Goal: Find specific fact: Find specific fact

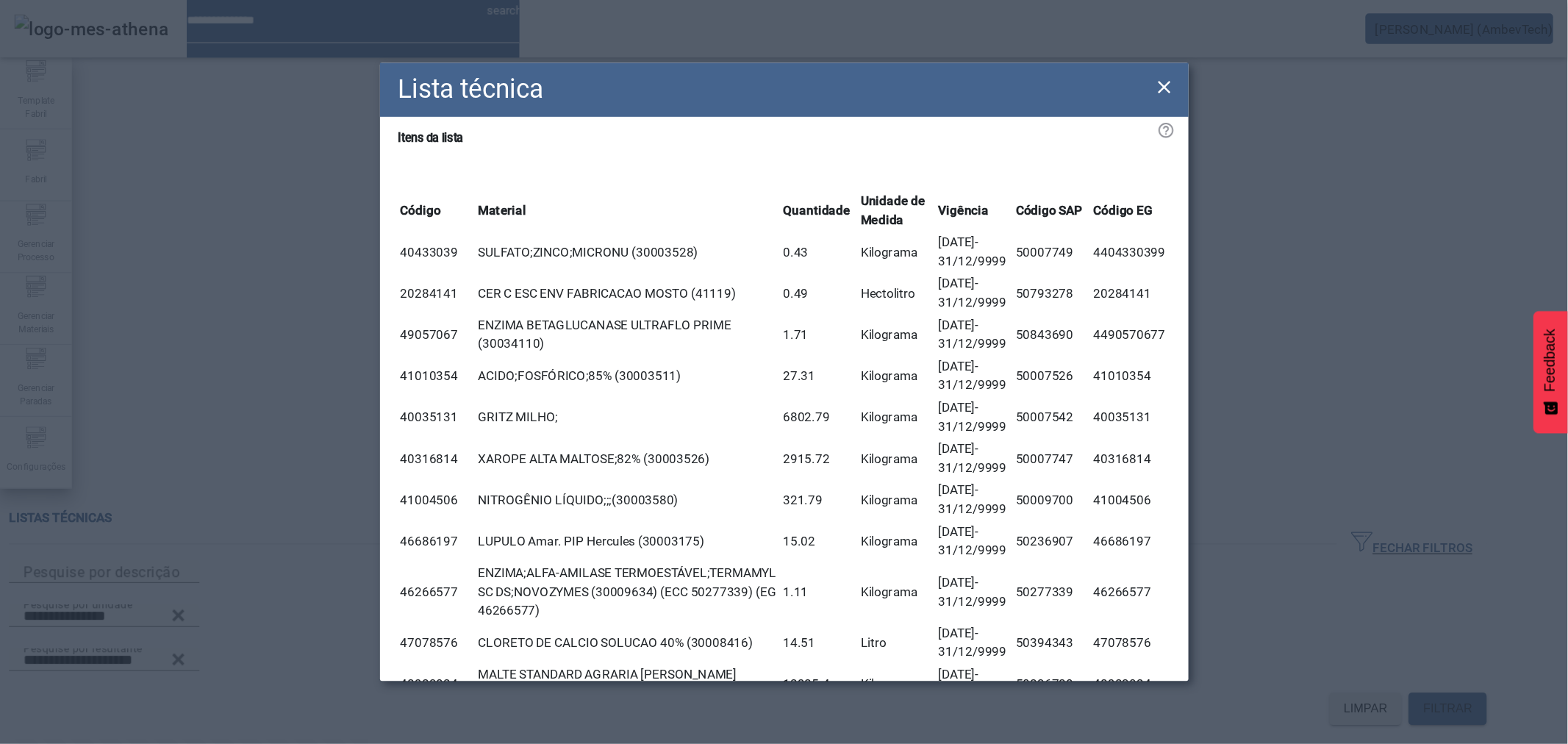
scroll to position [176, 0]
click at [956, 74] on icon at bounding box center [952, 71] width 10 height 10
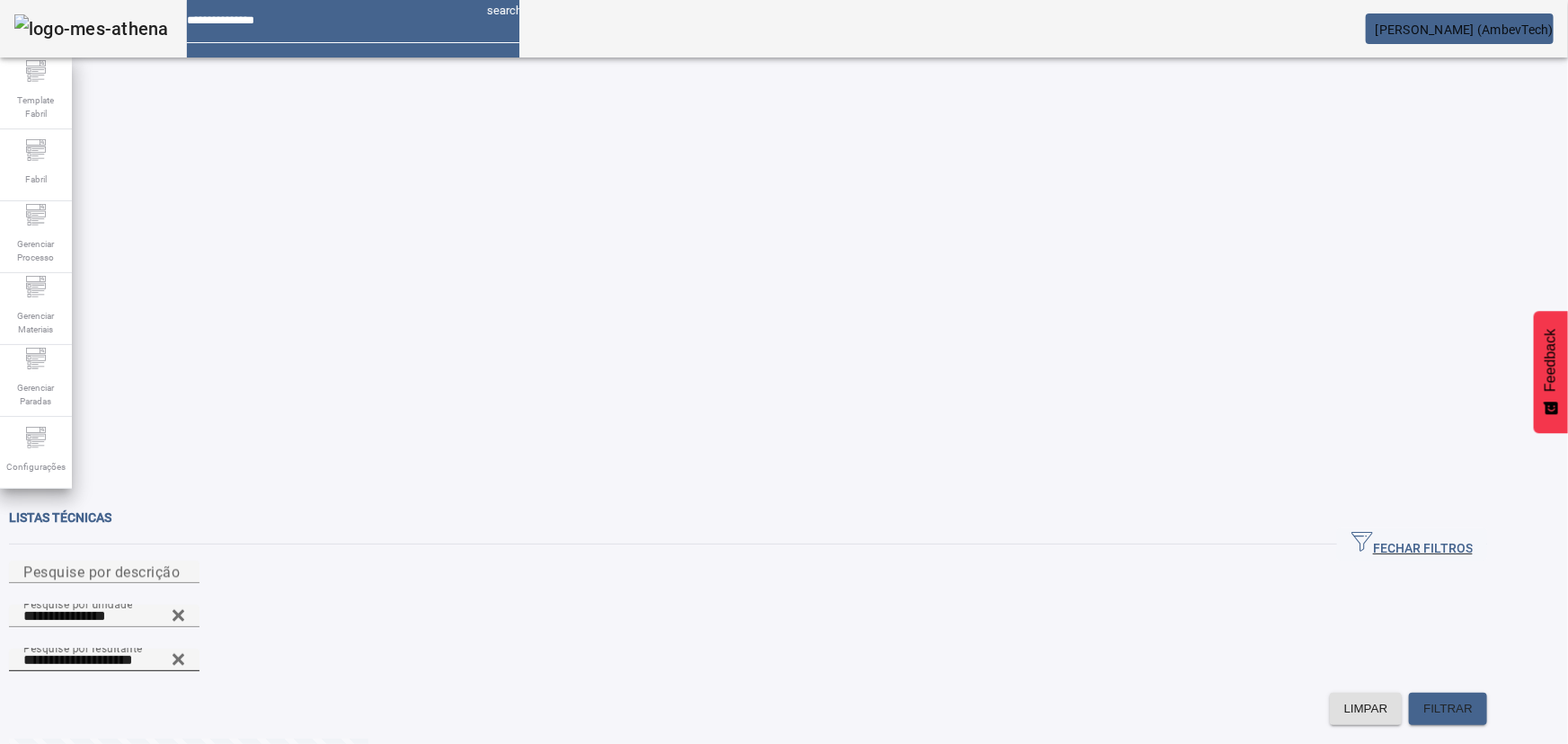
click at [185, 649] on icon at bounding box center [178, 660] width 13 height 22
type input "**********"
click at [1290, 700] on span "FILTRAR" at bounding box center [1448, 708] width 50 height 18
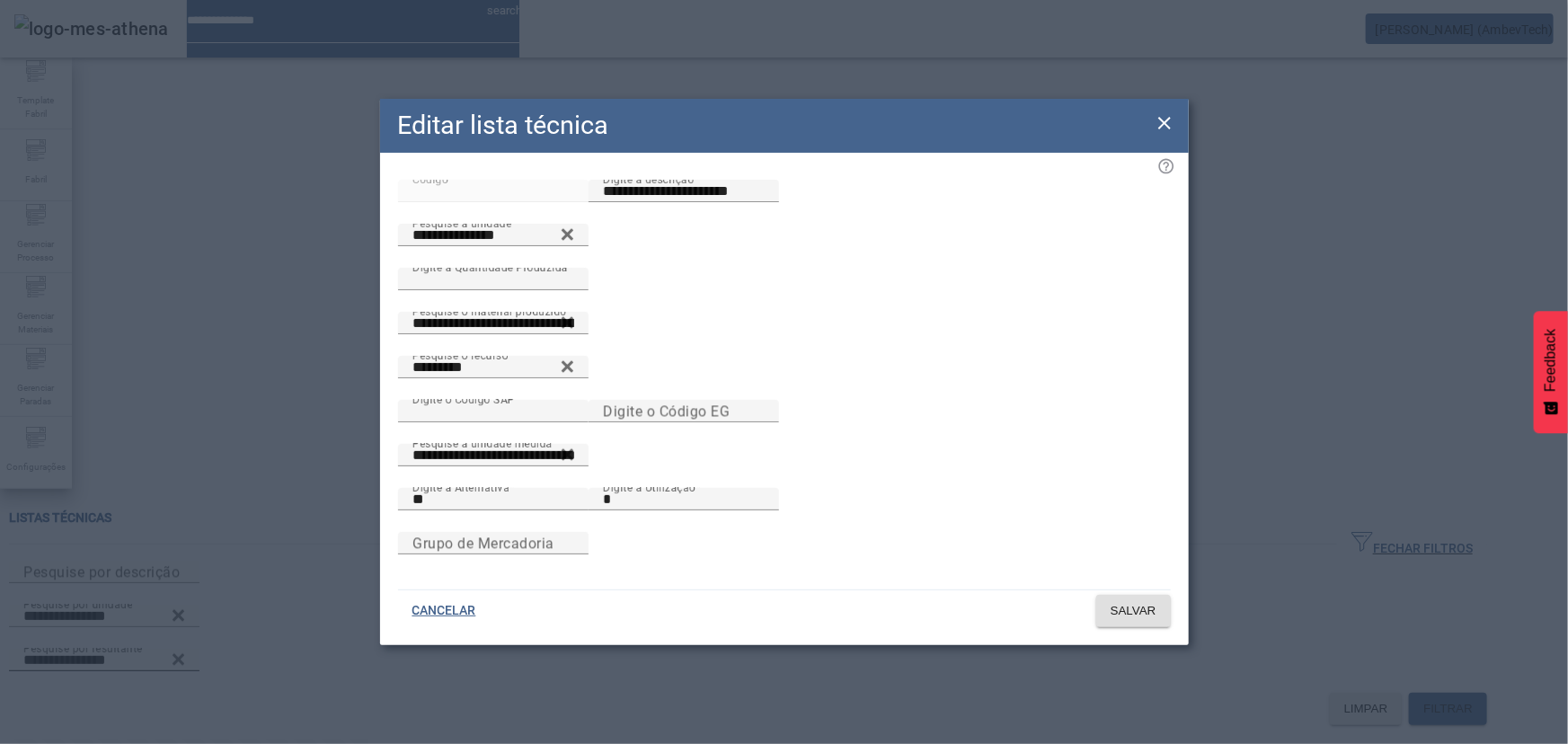
click at [1154, 113] on icon at bounding box center [1164, 123] width 22 height 22
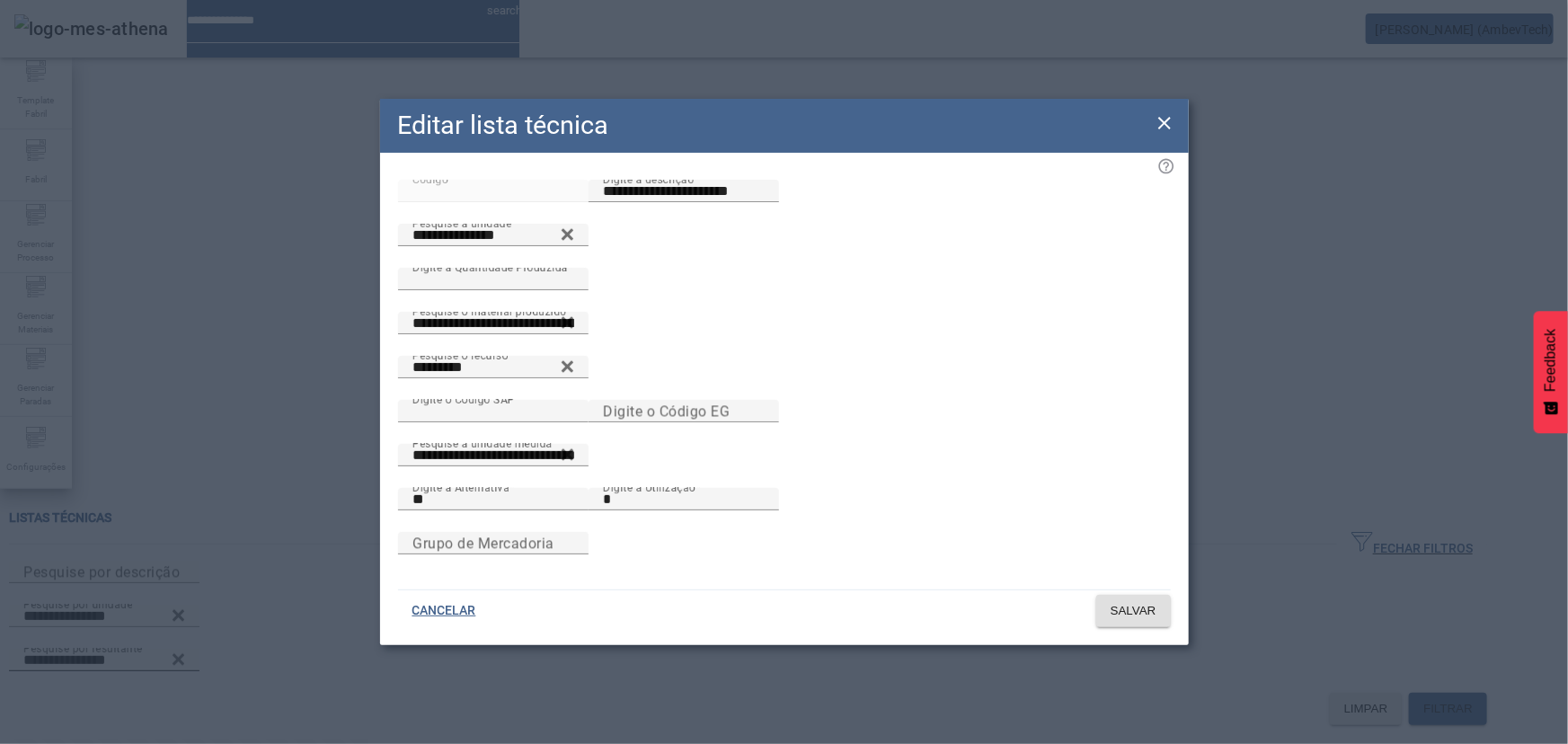
click at [1163, 113] on icon at bounding box center [1164, 123] width 22 height 22
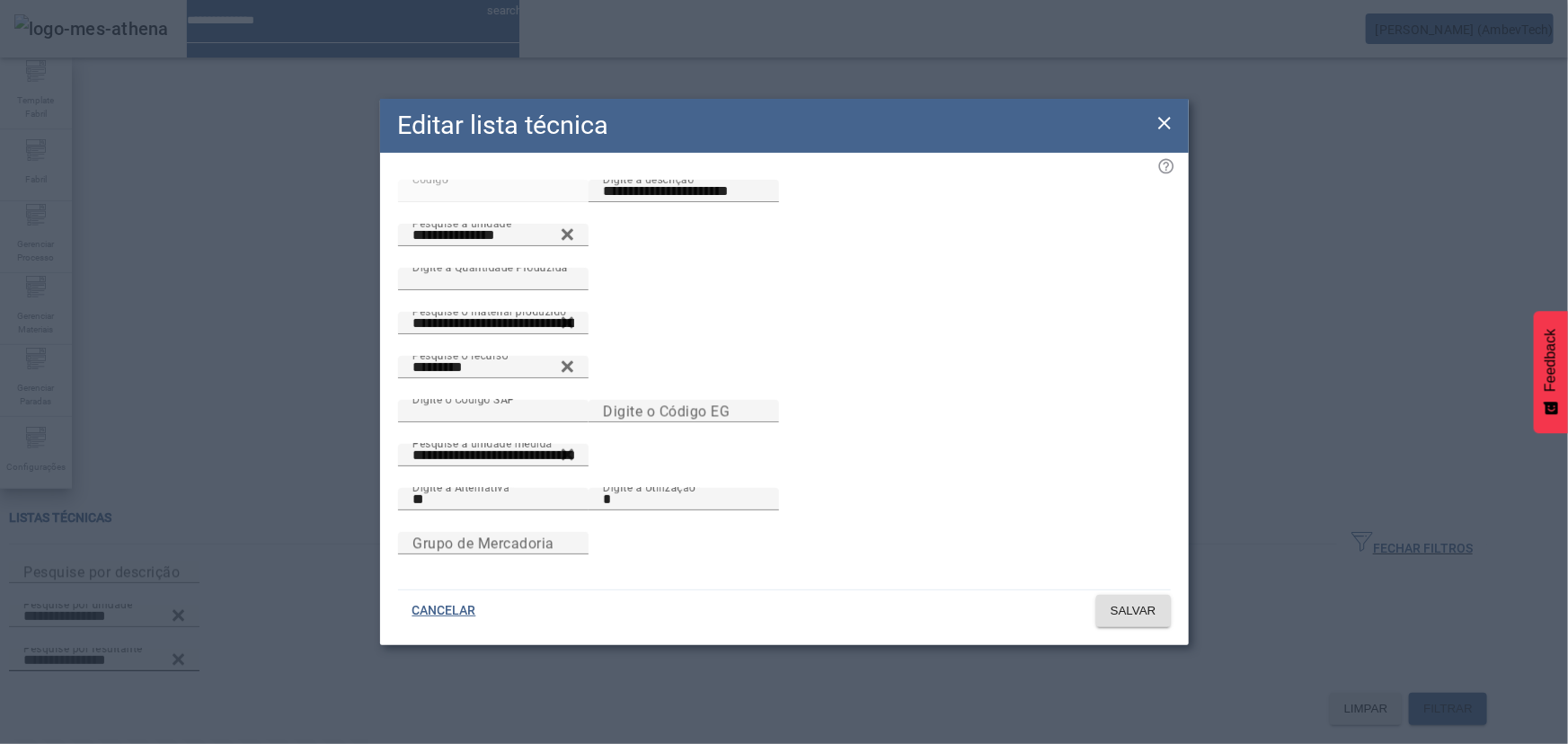
click at [1163, 117] on icon at bounding box center [1164, 123] width 12 height 12
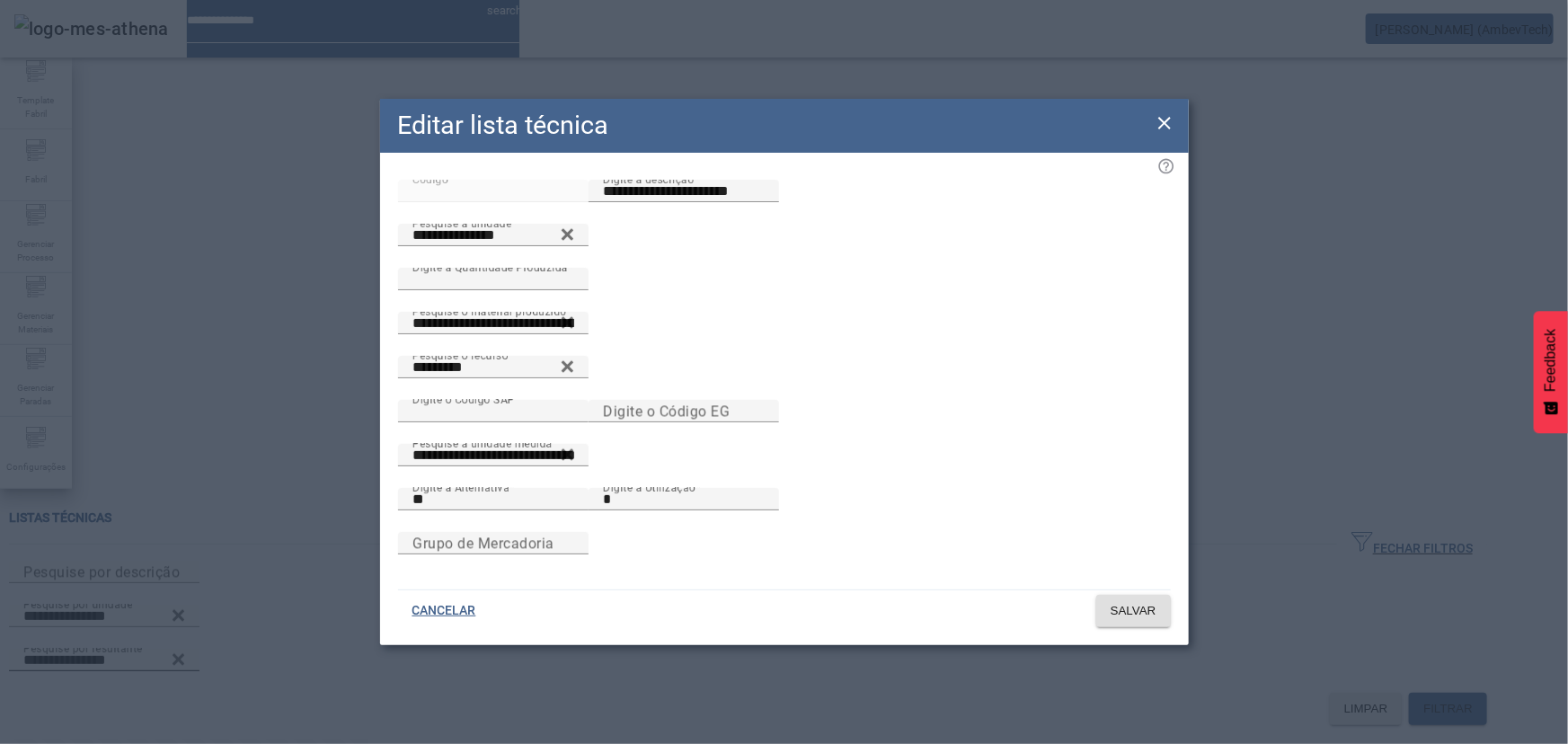
click at [1167, 113] on icon at bounding box center [1164, 123] width 22 height 22
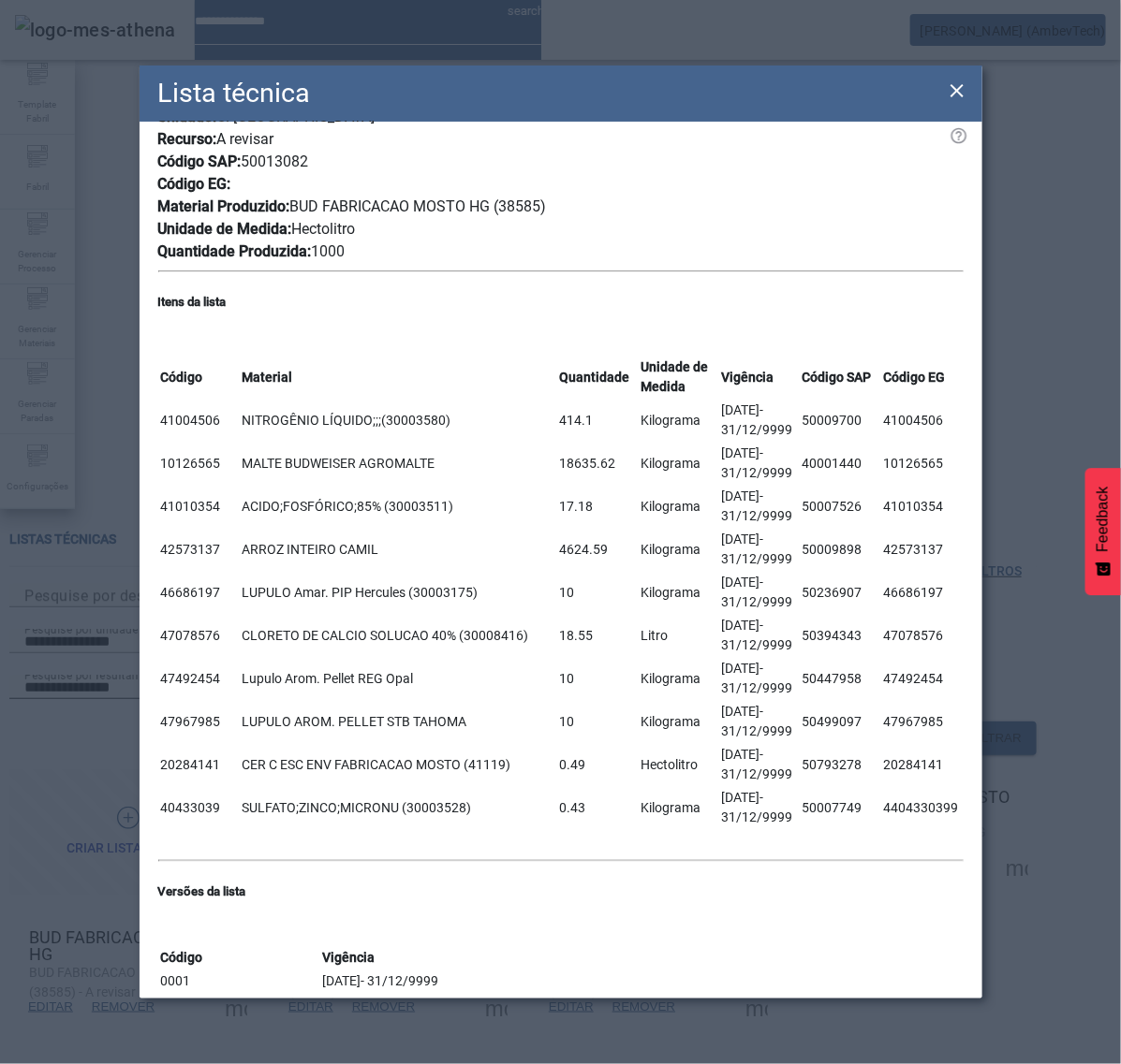
scroll to position [0, 0]
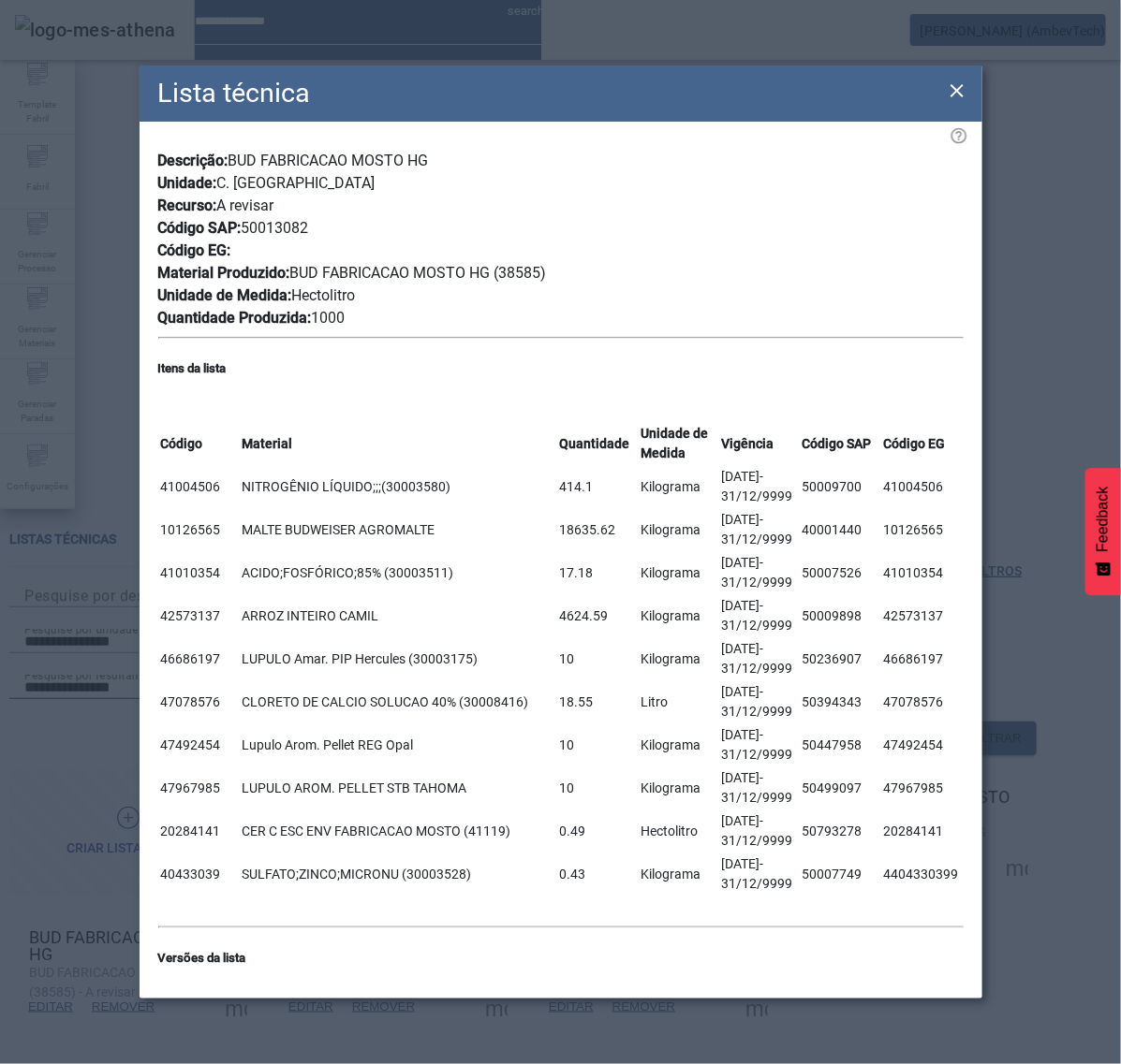
click at [516, 264] on span "BUD FABRICACAO MOSTO HG (38585)" at bounding box center [418, 273] width 256 height 18
copy span "38585"
click at [559, 466] on td "414.1" at bounding box center [598, 487] width 78 height 41
click at [952, 90] on icon at bounding box center [957, 90] width 22 height 22
